Goal: Task Accomplishment & Management: Complete application form

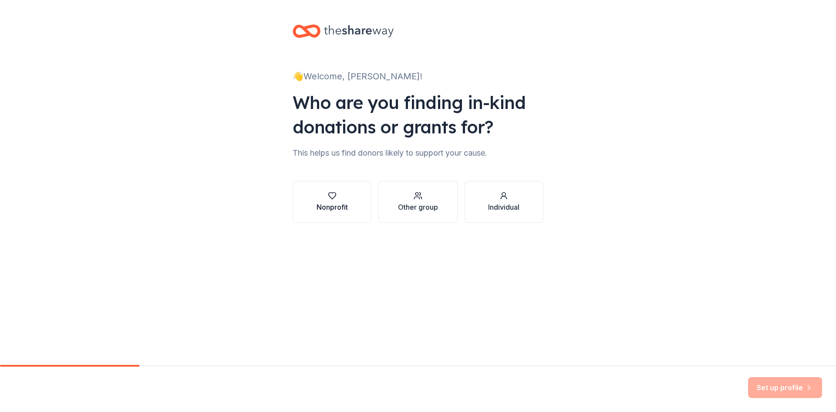
click at [331, 199] on icon "button" at bounding box center [332, 195] width 9 height 9
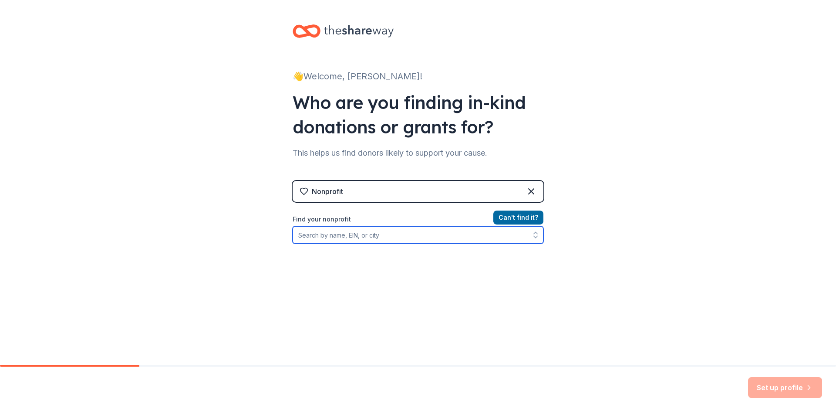
click at [325, 235] on input "Find your nonprofit" at bounding box center [418, 234] width 251 height 17
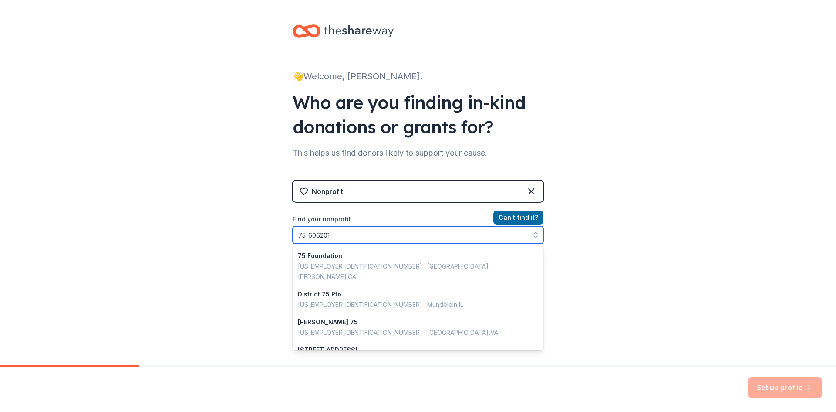
type input "75-6062014"
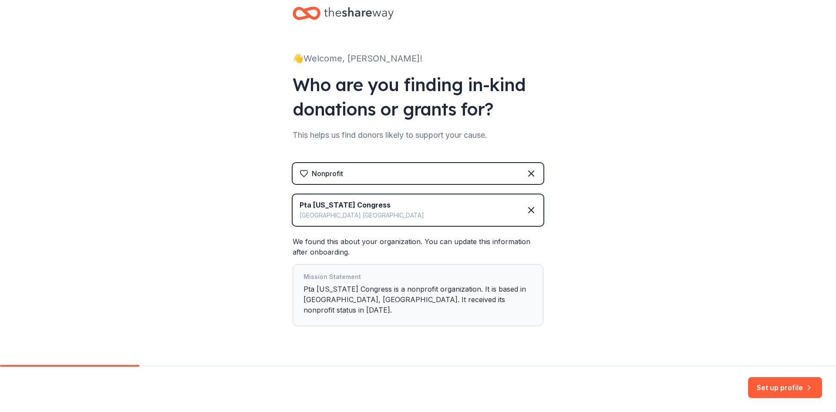
scroll to position [28, 0]
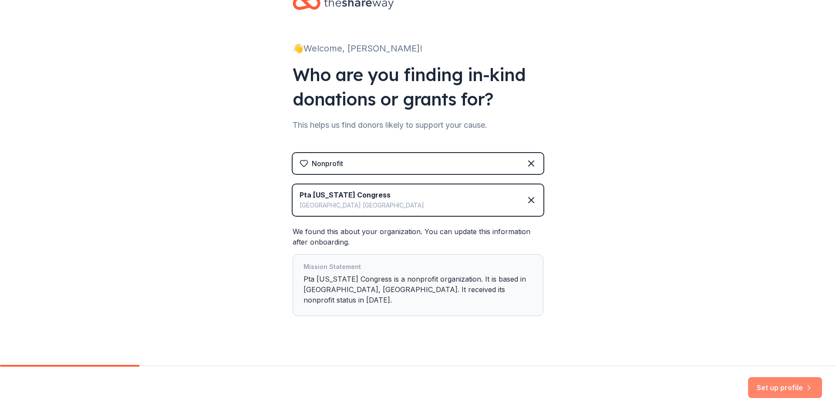
click at [780, 386] on button "Set up profile" at bounding box center [785, 387] width 74 height 21
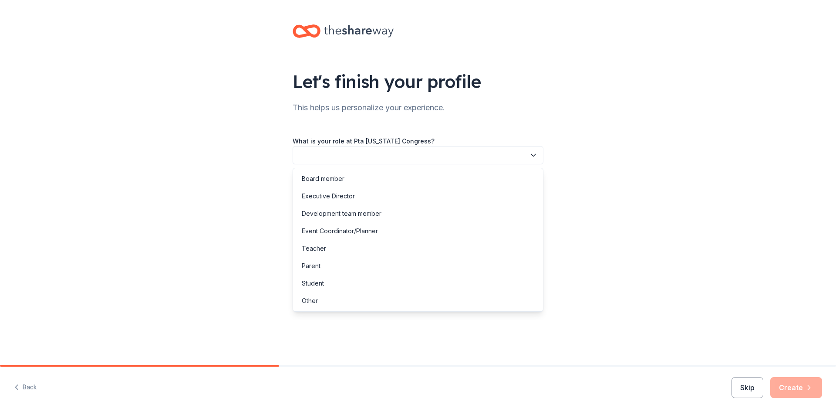
click at [357, 151] on button "button" at bounding box center [418, 155] width 251 height 18
click at [325, 194] on div "Executive Director" at bounding box center [328, 196] width 53 height 10
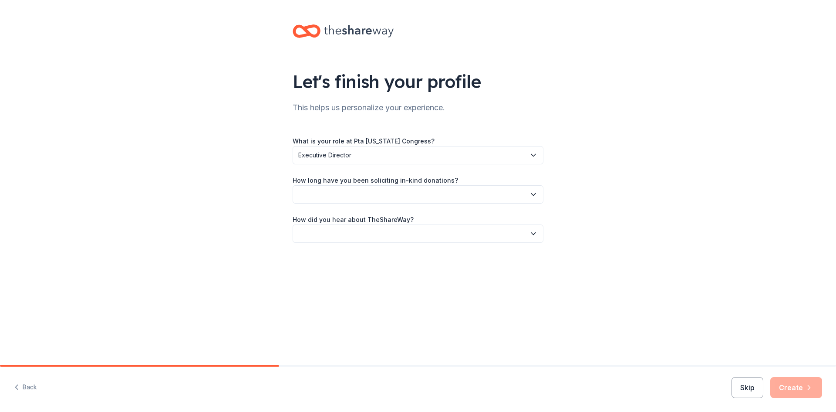
click at [361, 156] on span "Executive Director" at bounding box center [411, 155] width 227 height 10
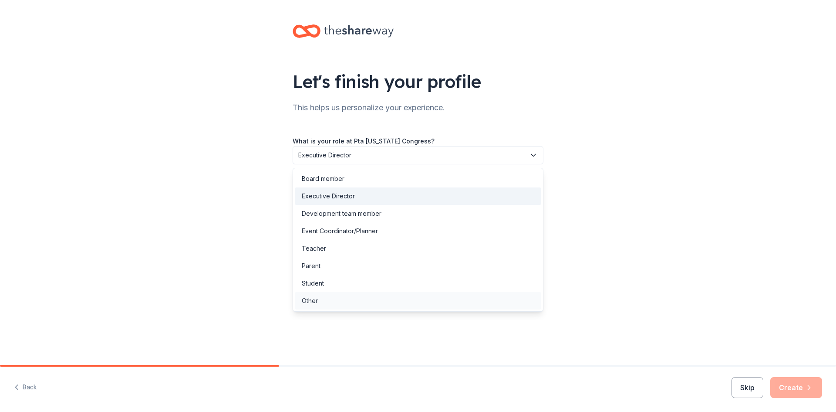
click at [310, 302] on div "Other" at bounding box center [310, 300] width 16 height 10
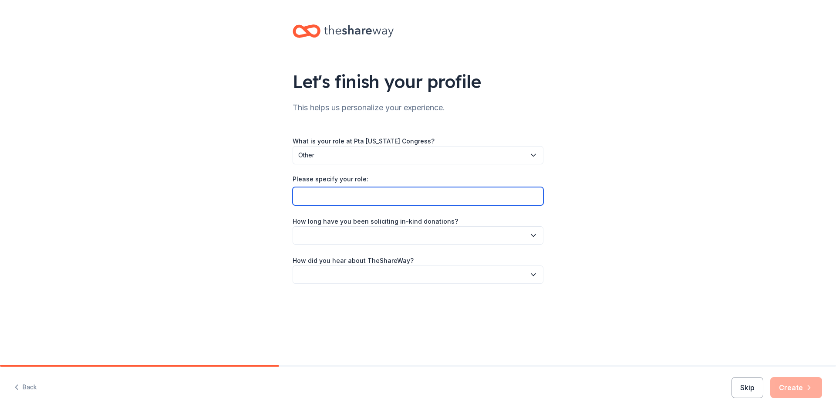
click at [312, 197] on input "Please specify your role:" at bounding box center [418, 196] width 251 height 18
type input "Vice President of Finance and Silent Auction Co-Chair"
click at [343, 235] on button "button" at bounding box center [418, 235] width 251 height 18
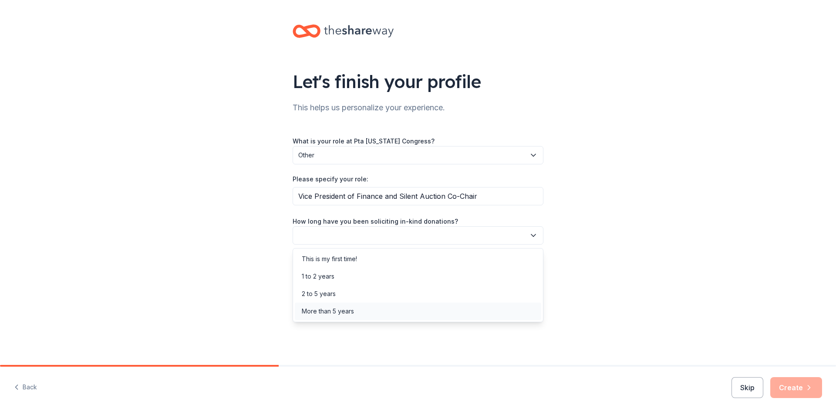
click at [333, 310] on div "More than 5 years" at bounding box center [328, 311] width 52 height 10
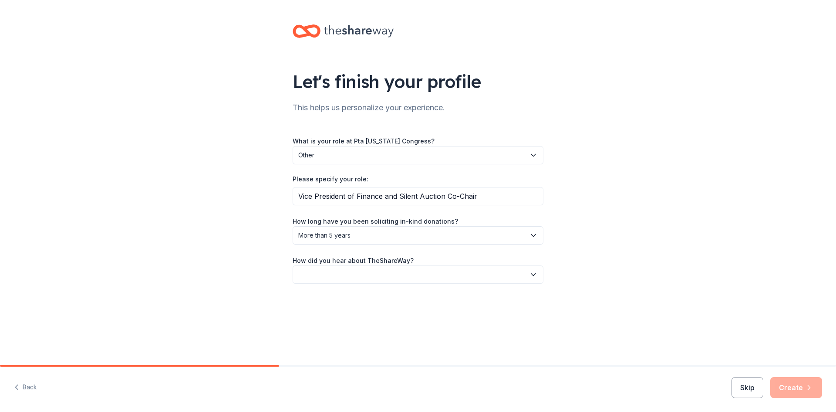
click at [438, 277] on button "button" at bounding box center [418, 274] width 251 height 18
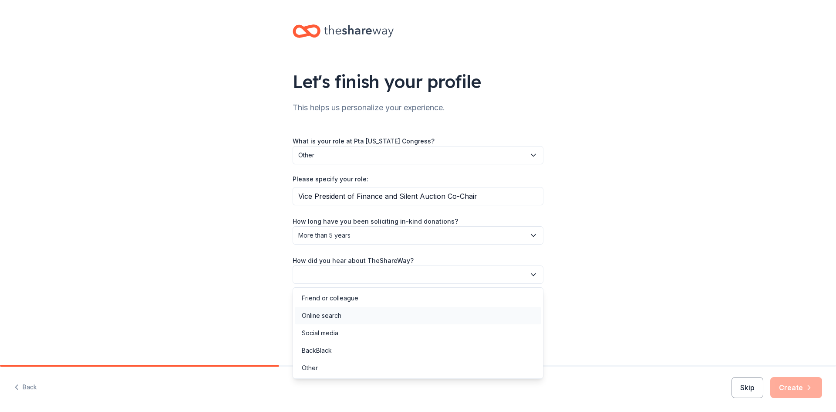
click at [334, 315] on div "Online search" at bounding box center [322, 315] width 40 height 10
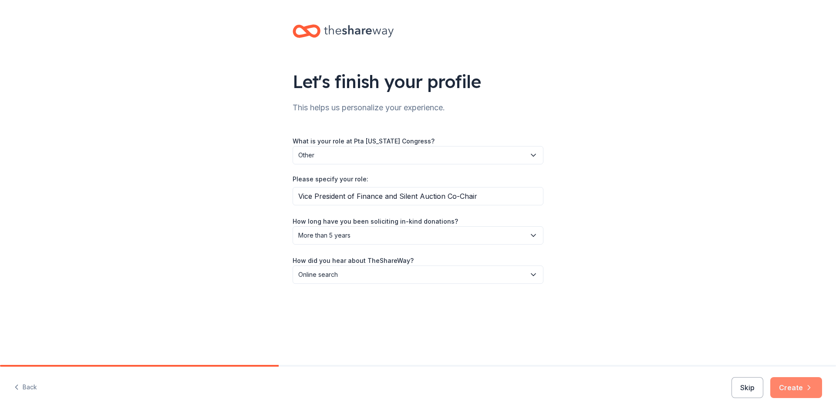
click at [805, 384] on icon "button" at bounding box center [809, 387] width 9 height 9
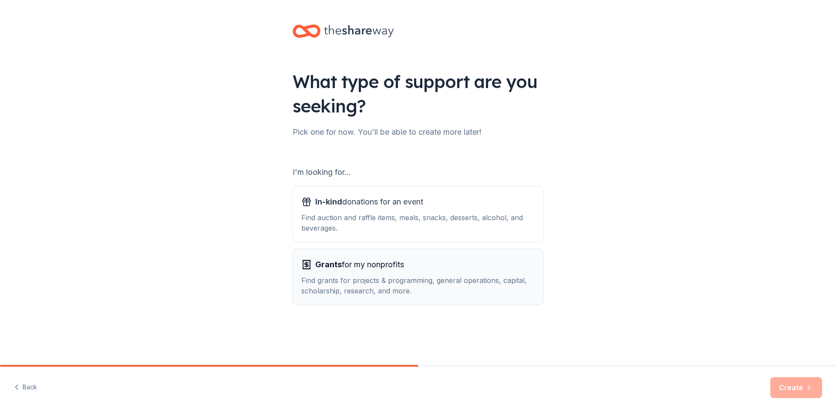
click at [363, 280] on div "Find grants for projects & programming, general operations, capital, scholarshi…" at bounding box center [417, 285] width 233 height 21
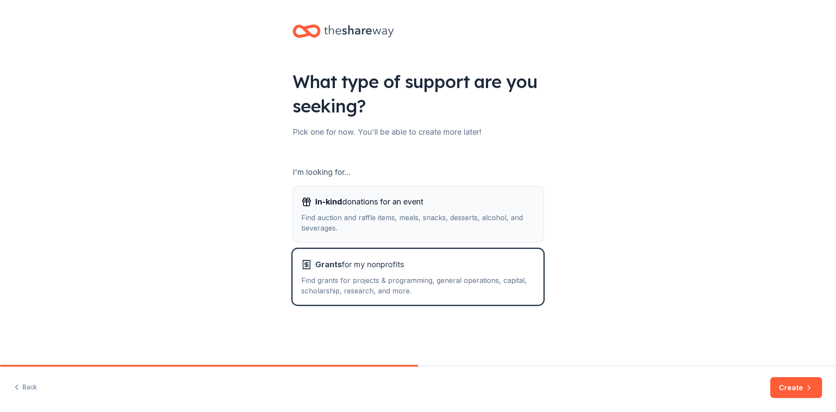
click at [333, 216] on div "Find auction and raffle items, meals, snacks, desserts, alcohol, and beverages." at bounding box center [417, 222] width 233 height 21
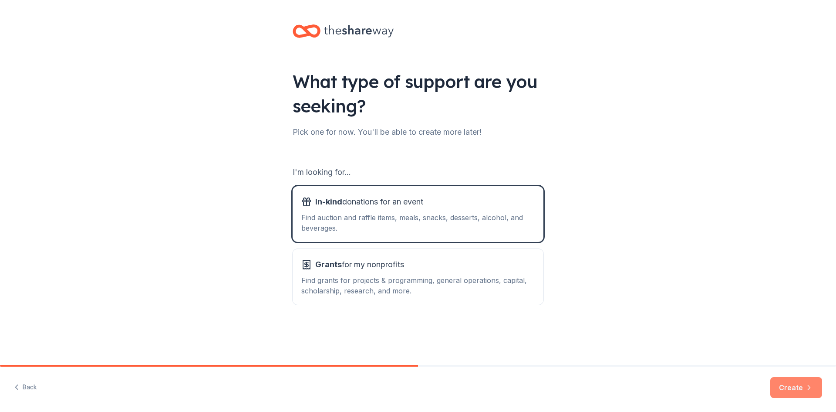
click at [795, 387] on button "Create" at bounding box center [796, 387] width 52 height 21
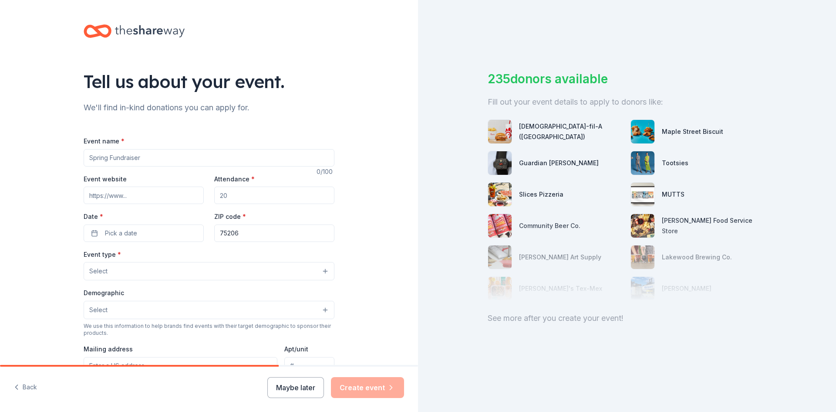
click at [128, 155] on input "Event name *" at bounding box center [209, 157] width 251 height 17
type input "Mockingbird Elementary School Auction"
click at [132, 193] on input "Event website" at bounding box center [144, 194] width 120 height 17
click at [232, 194] on input "Attendance *" at bounding box center [274, 194] width 120 height 17
type input "300"
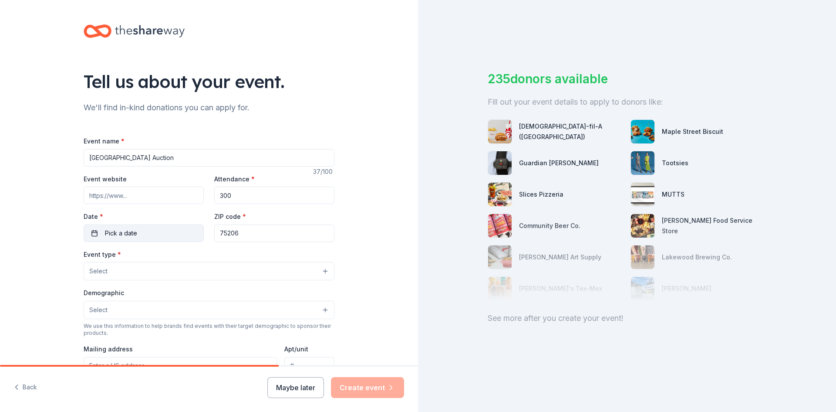
click at [114, 232] on span "Pick a date" at bounding box center [121, 233] width 32 height 10
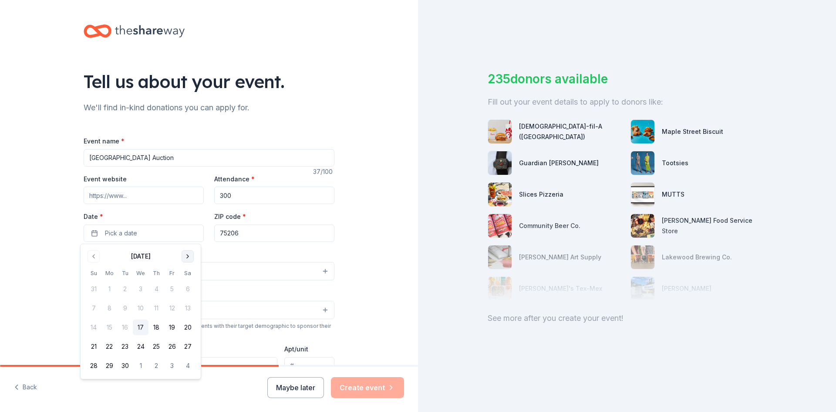
click at [186, 254] on button "Go to next month" at bounding box center [188, 256] width 12 height 12
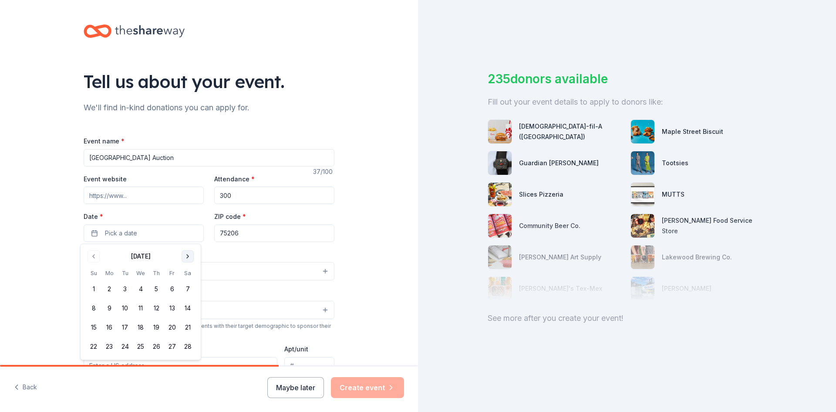
click at [186, 254] on button "Go to next month" at bounding box center [188, 256] width 12 height 12
click at [172, 347] on button "24" at bounding box center [172, 346] width 16 height 16
click at [354, 86] on div "Tell us about your event. We'll find in-kind donations you can apply for. Event…" at bounding box center [209, 290] width 418 height 580
click at [129, 270] on button "Select" at bounding box center [209, 271] width 251 height 18
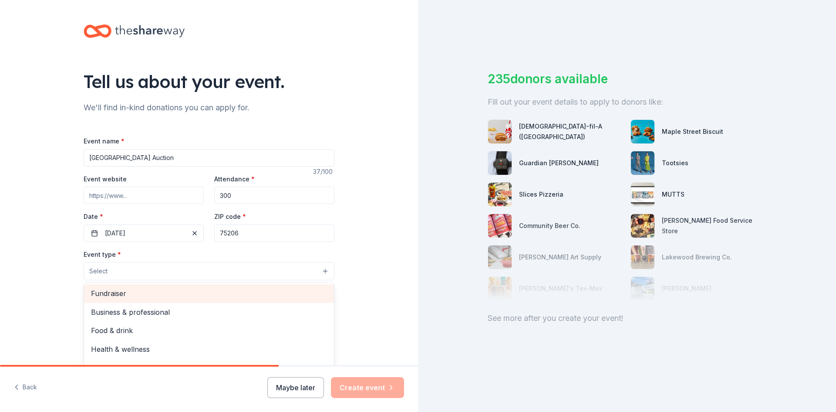
click at [119, 293] on span "Fundraiser" at bounding box center [209, 292] width 236 height 11
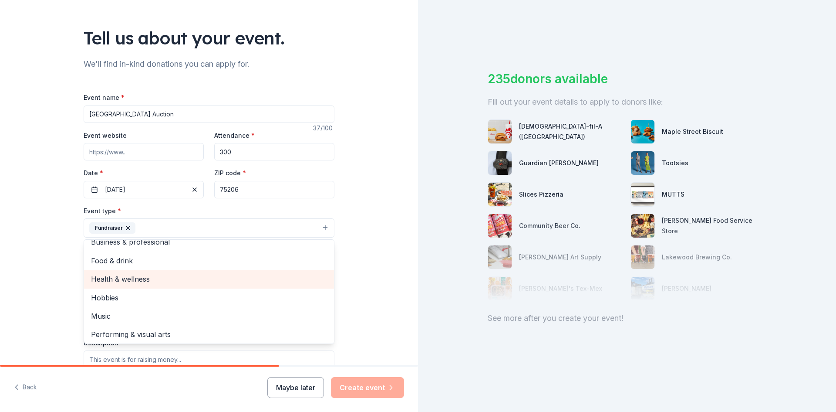
scroll to position [10, 0]
click at [391, 203] on div "Tell us about your event. We'll find in-kind donations you can apply for. Event…" at bounding box center [209, 246] width 418 height 581
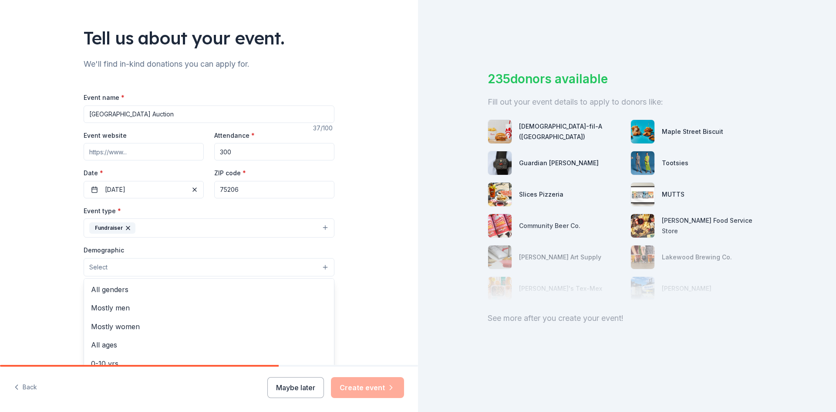
click at [118, 270] on button "Select" at bounding box center [209, 267] width 251 height 18
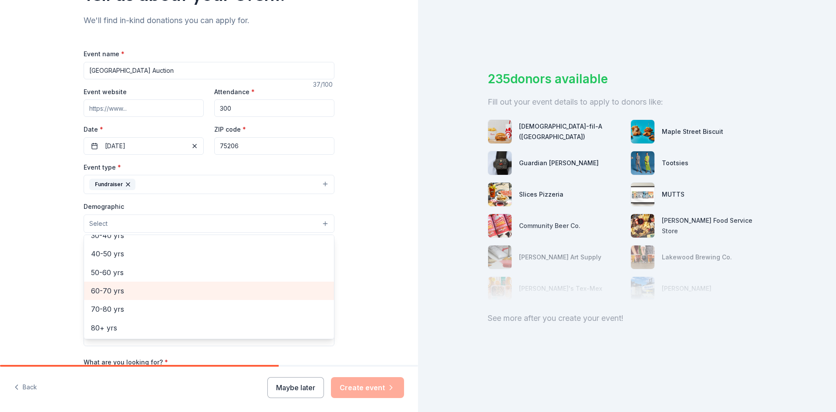
scroll to position [96, 0]
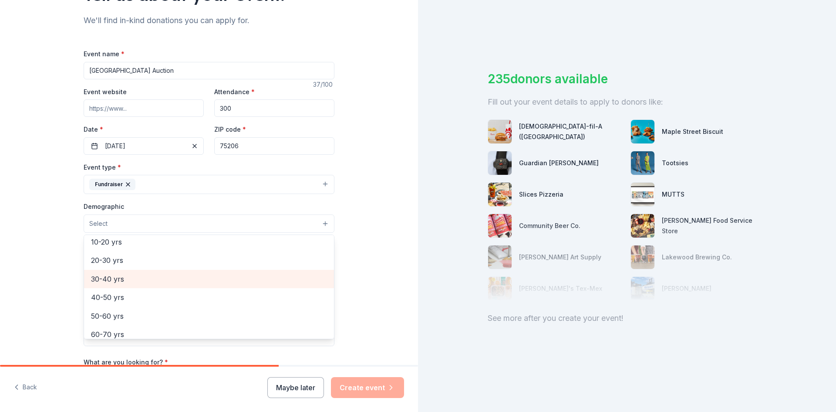
click at [109, 280] on span "30-40 yrs" at bounding box center [209, 278] width 236 height 11
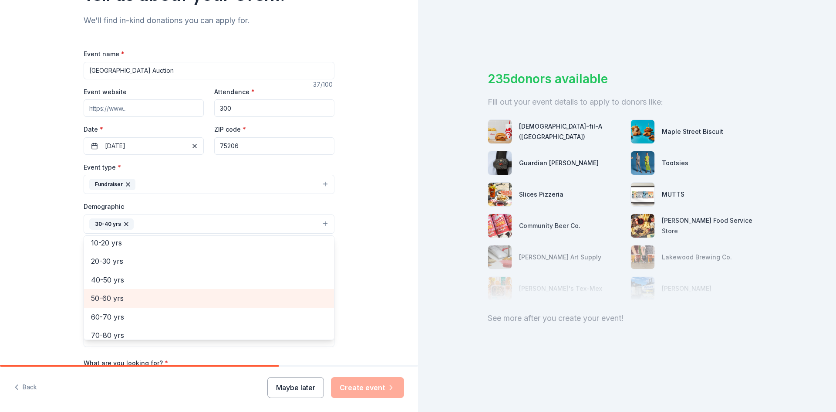
click at [106, 298] on span "50-60 yrs" at bounding box center [209, 297] width 236 height 11
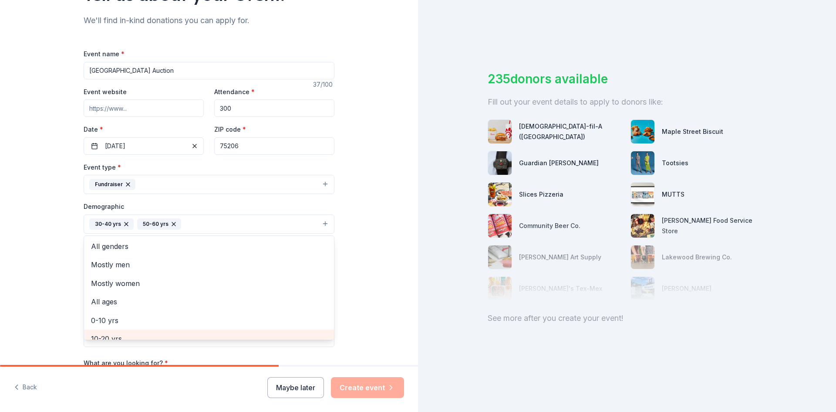
scroll to position [0, 0]
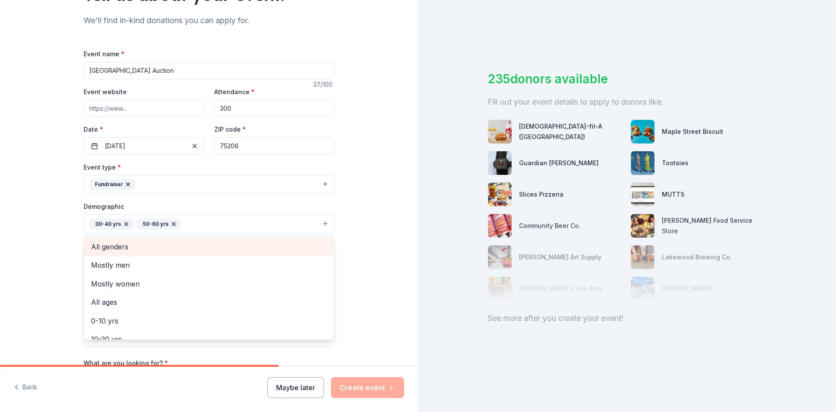
click at [121, 244] on span "All genders" at bounding box center [209, 246] width 236 height 11
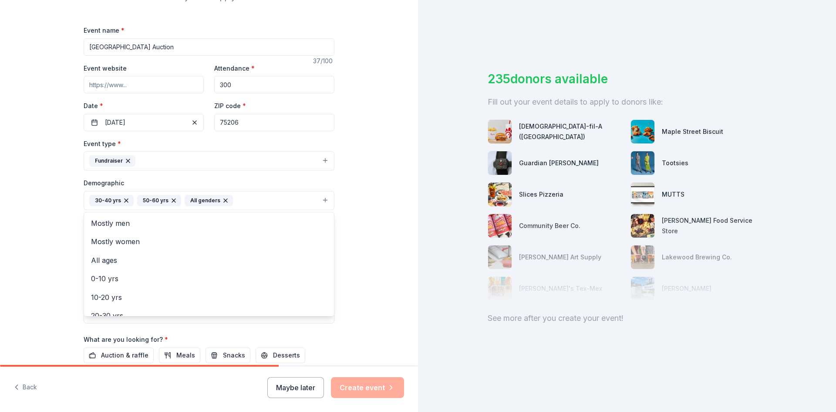
scroll to position [174, 0]
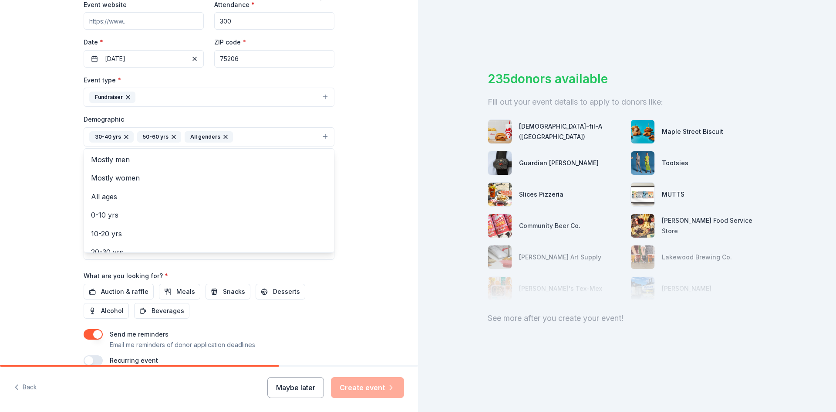
click at [393, 196] on div "Tell us about your event. We'll find in-kind donations you can apply for. Event…" at bounding box center [209, 116] width 418 height 581
click at [155, 192] on input "Mailing address" at bounding box center [181, 192] width 194 height 17
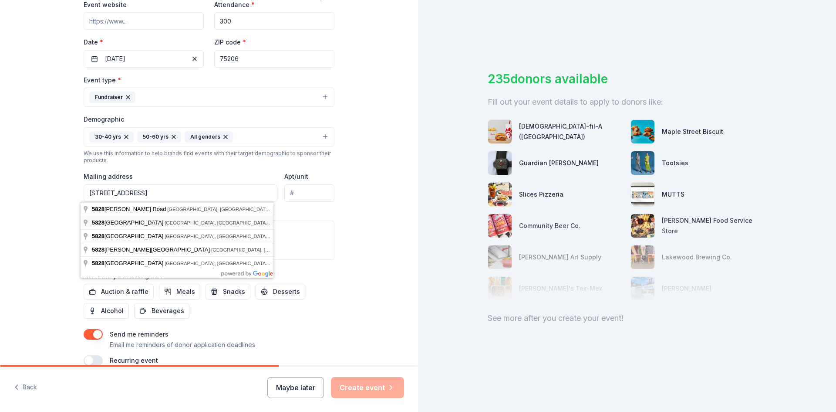
type input "5828 East Mockingbird Lane, Dallas, TX, 75206"
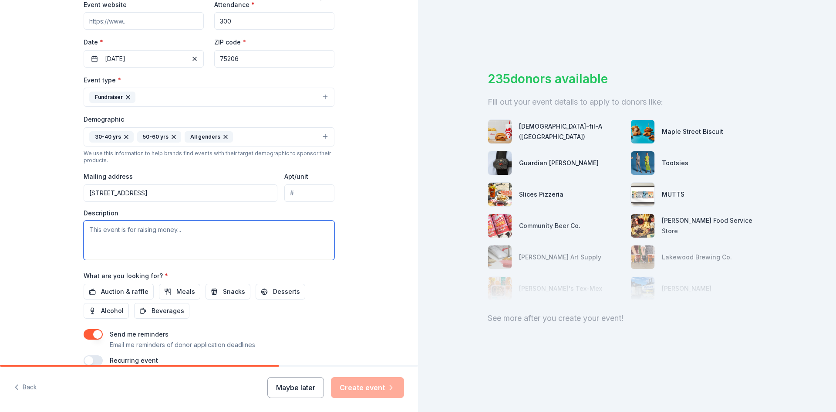
click at [91, 230] on textarea at bounding box center [209, 239] width 251 height 39
click at [98, 228] on textarea at bounding box center [209, 239] width 251 height 39
paste textarea "Auction is a fun night out with the MES community that includes dinner, drinks,…"
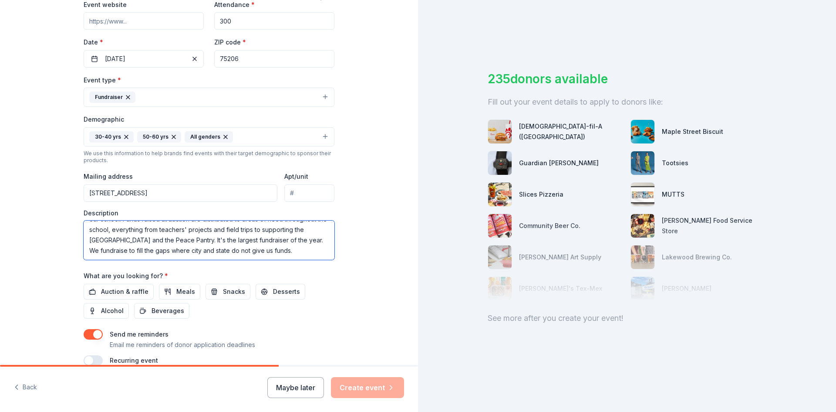
scroll to position [47, 0]
paste textarea "The Dallas Regional Day School for the Deaf is an integral part of the Mockingb…"
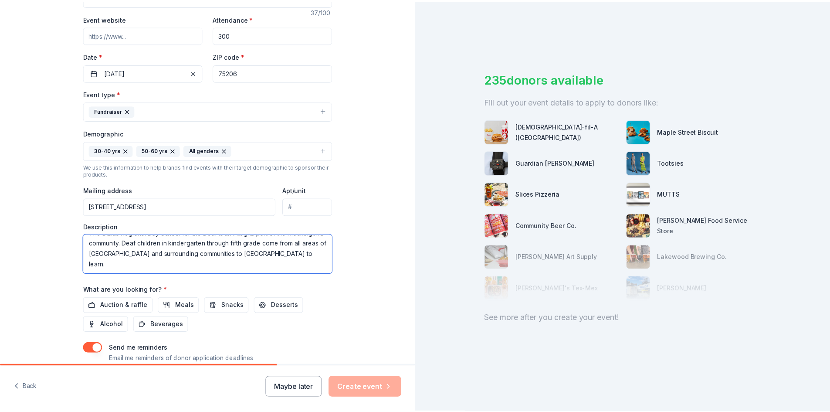
scroll to position [217, 0]
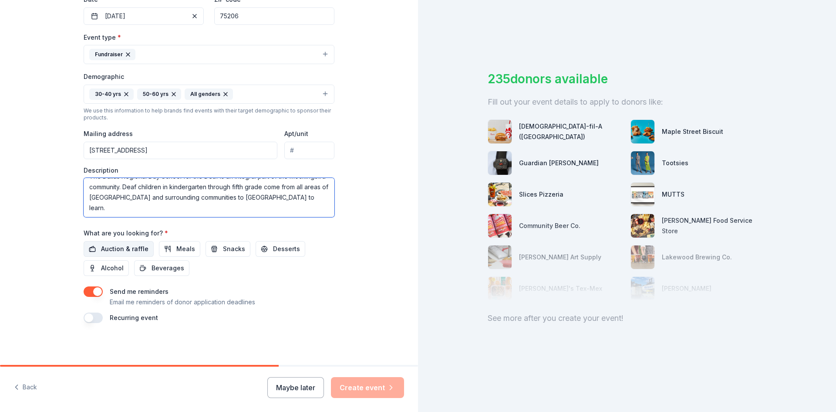
type textarea "Auction is a fun night out with the MES community that includes dinner, drinks,…"
click at [101, 247] on span "Auction & raffle" at bounding box center [124, 248] width 47 height 10
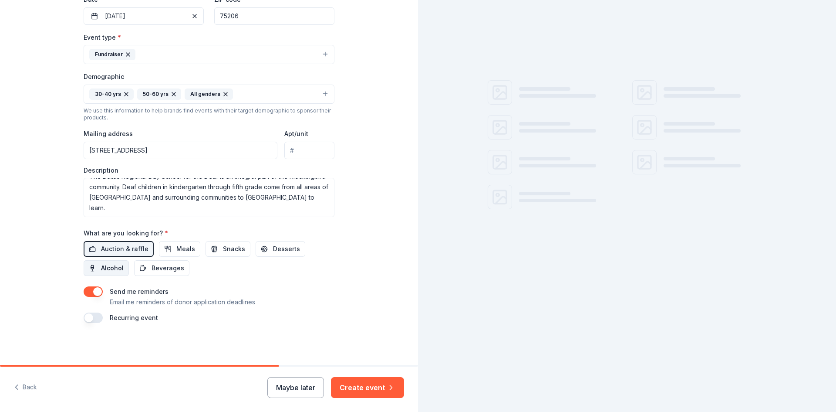
click at [102, 268] on span "Alcohol" at bounding box center [112, 268] width 23 height 10
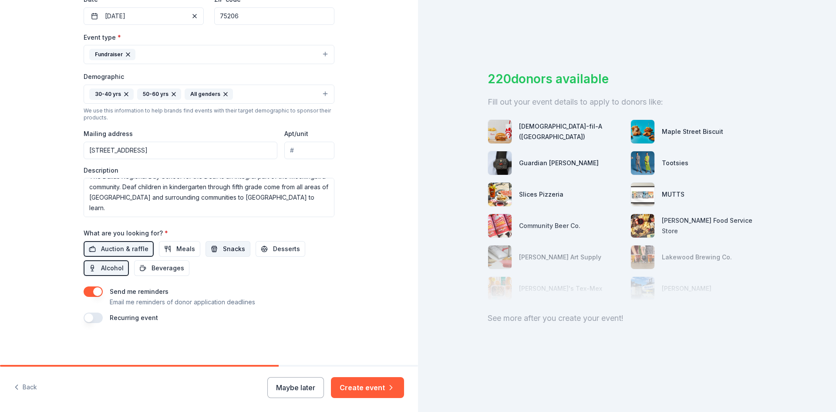
click at [223, 247] on span "Snacks" at bounding box center [234, 248] width 22 height 10
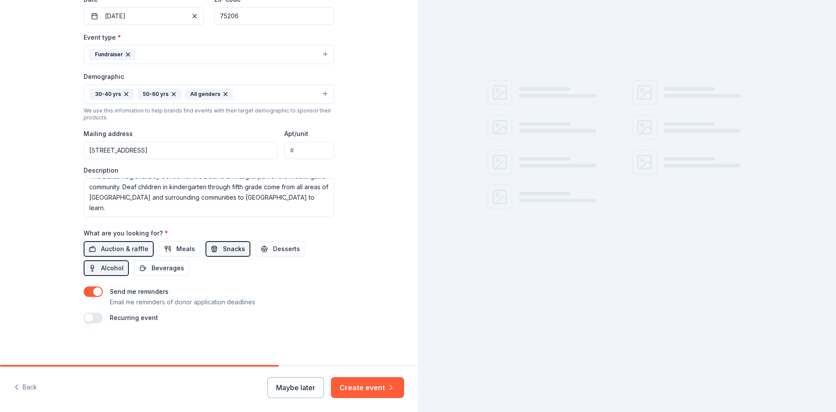
click at [223, 247] on span "Snacks" at bounding box center [234, 248] width 22 height 10
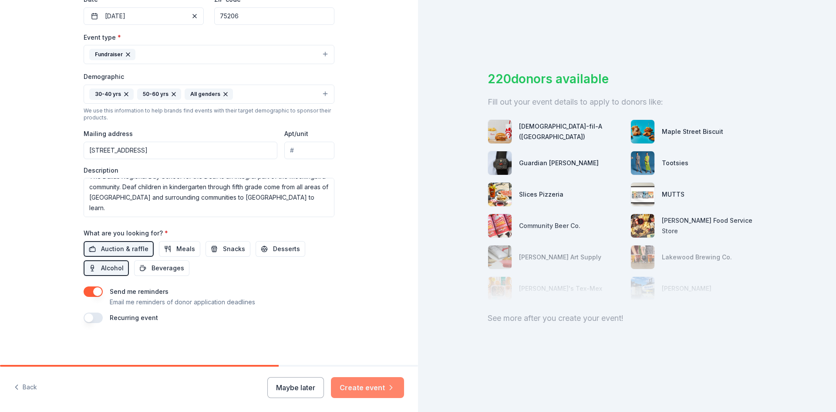
click at [368, 384] on button "Create event" at bounding box center [367, 387] width 73 height 21
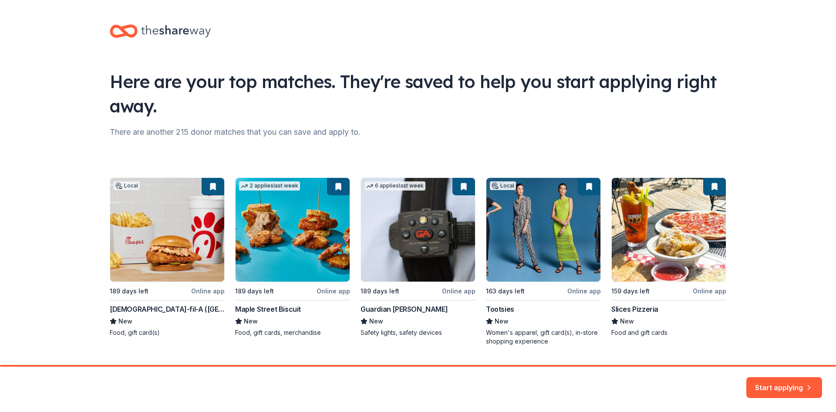
click at [584, 185] on div "Local 189 days left Online app Chick-fil-A (Dallas Frankford Road) New Food, gi…" at bounding box center [418, 261] width 617 height 168
click at [543, 247] on div "Local 189 days left Online app Chick-fil-A (Dallas Frankford Road) New Food, gi…" at bounding box center [418, 261] width 617 height 168
click at [584, 293] on div "Local 189 days left Online app Chick-fil-A (Dallas Frankford Road) New Food, gi…" at bounding box center [418, 261] width 617 height 168
click at [541, 256] on div "Local 189 days left Online app Chick-fil-A (Dallas Frankford Road) New Food, gi…" at bounding box center [418, 261] width 617 height 168
click at [793, 379] on button "Start applying" at bounding box center [784, 381] width 76 height 21
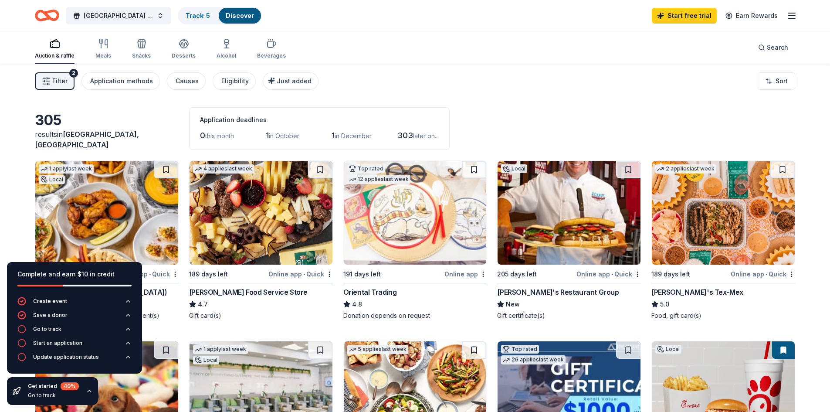
click at [292, 135] on span "in October" at bounding box center [284, 135] width 30 height 7
click at [60, 46] on div "button" at bounding box center [55, 43] width 40 height 10
click at [105, 51] on div "Meals" at bounding box center [103, 48] width 16 height 21
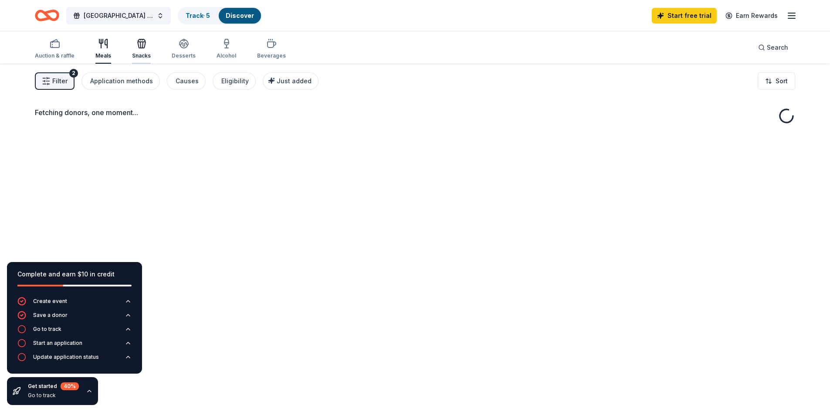
click at [143, 46] on icon "button" at bounding box center [142, 45] width 8 height 6
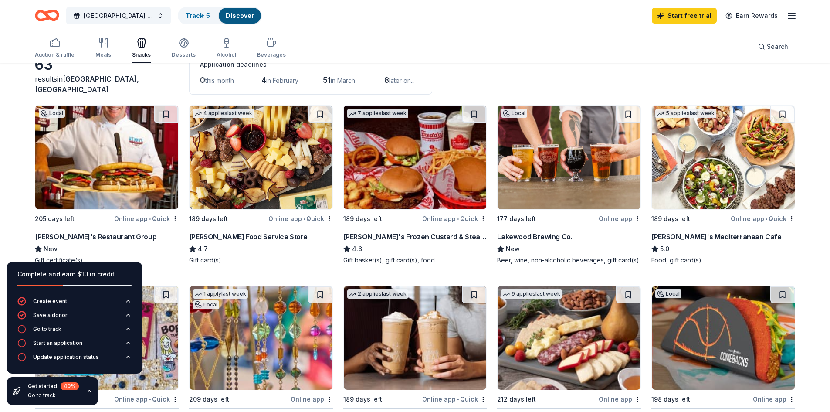
scroll to position [44, 0]
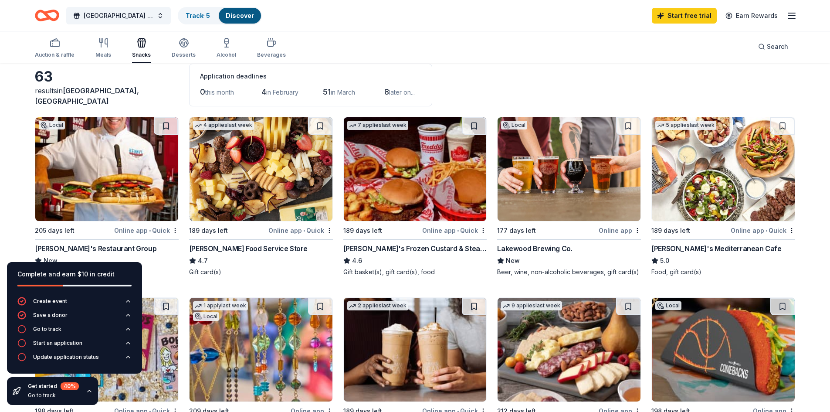
click at [622, 229] on div "Online app" at bounding box center [619, 230] width 42 height 11
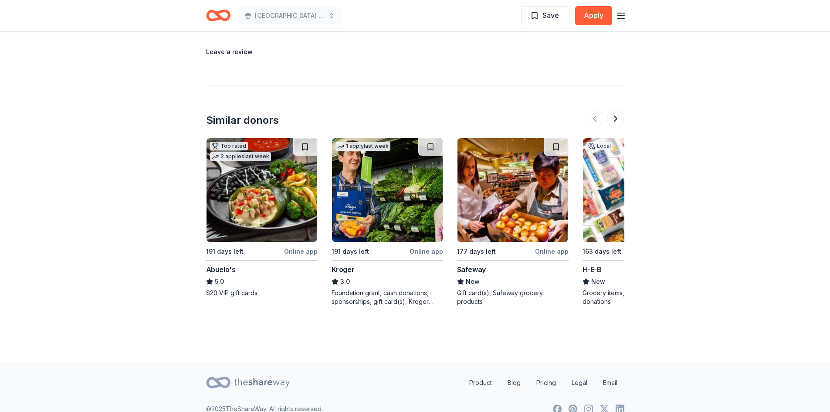
scroll to position [871, 0]
click at [615, 118] on button at bounding box center [615, 117] width 17 height 17
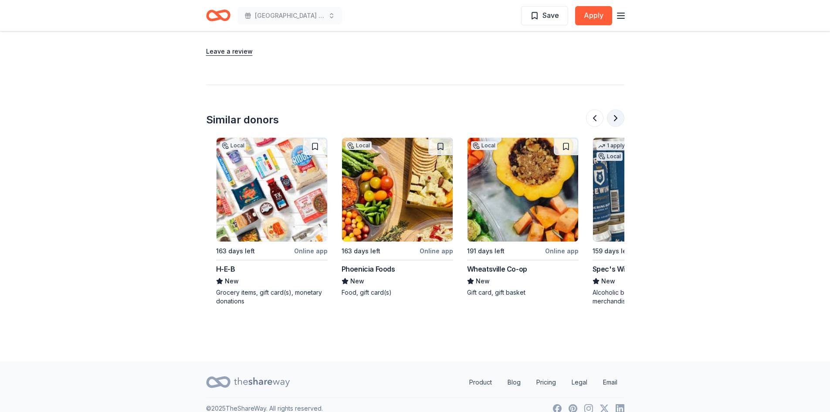
scroll to position [0, 376]
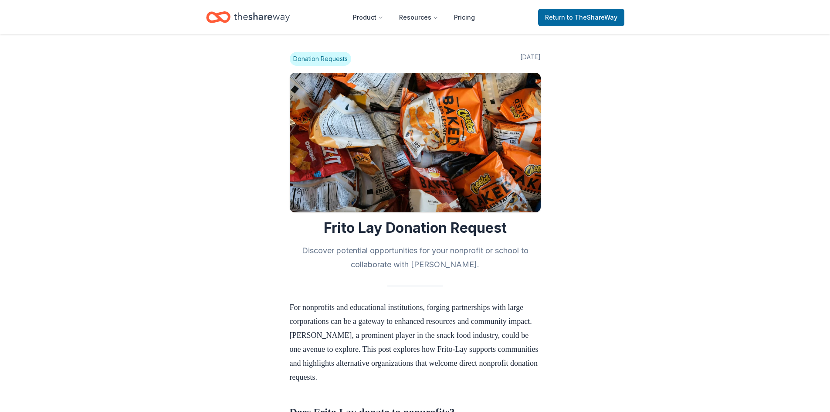
scroll to position [784, 0]
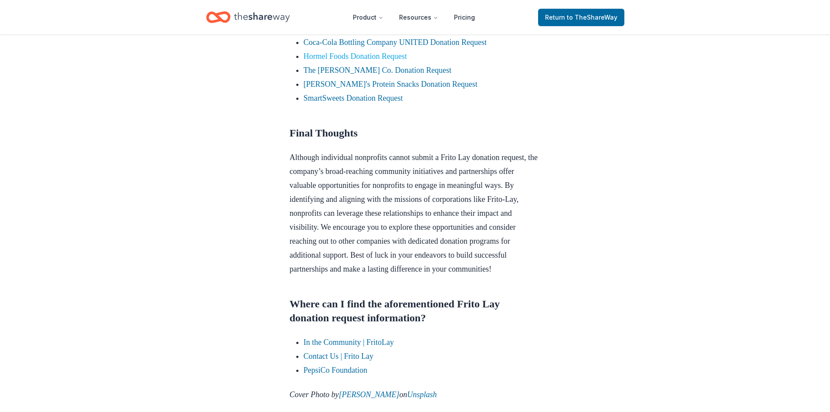
click at [386, 61] on link "Hormel Foods Donation Request" at bounding box center [355, 56] width 103 height 9
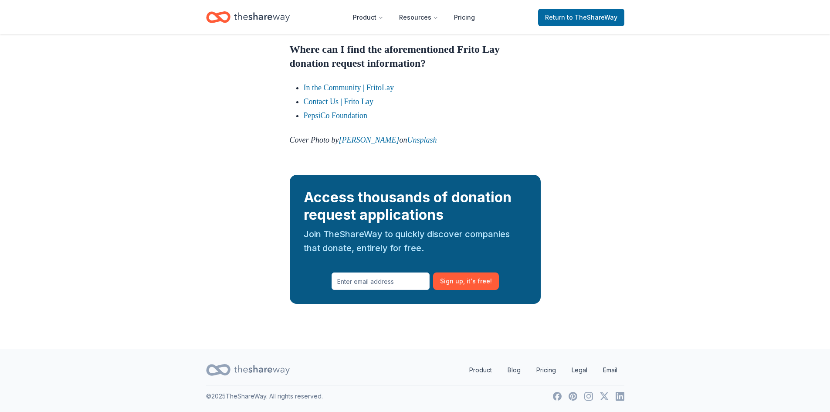
scroll to position [1108, 0]
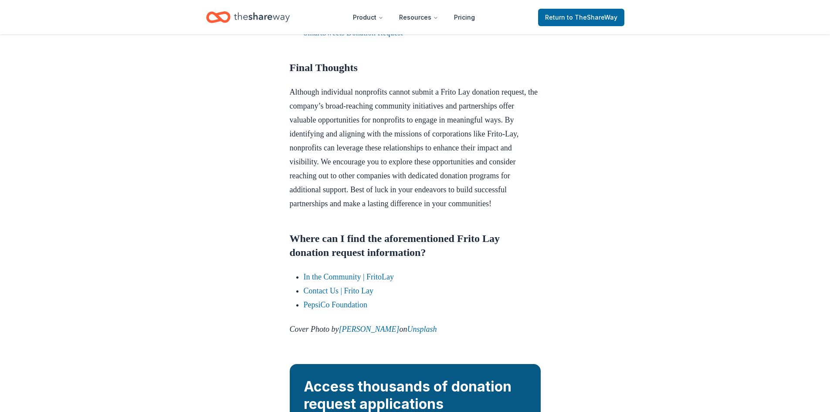
scroll to position [847, 0]
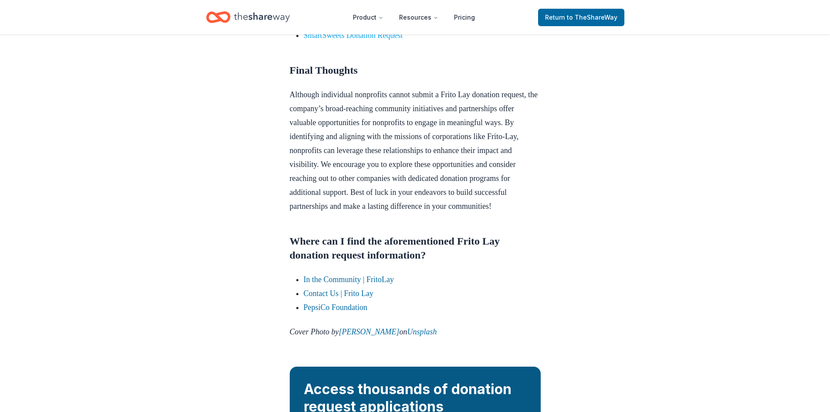
click at [377, 40] on link "SmartSweets Donation Request" at bounding box center [353, 35] width 99 height 9
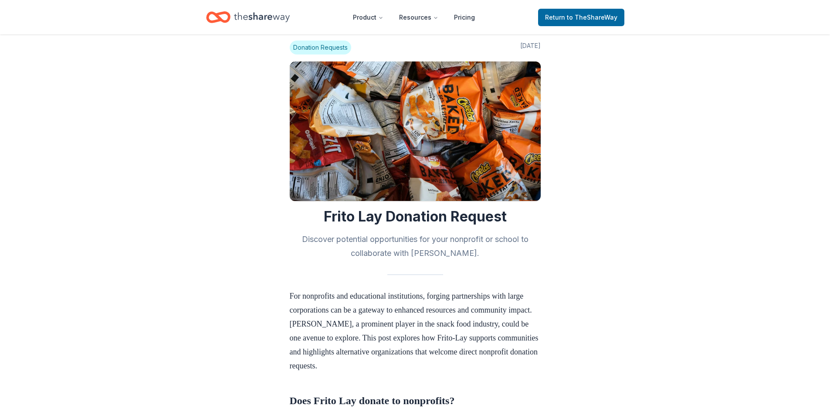
scroll to position [0, 0]
